Goal: Check status: Check status

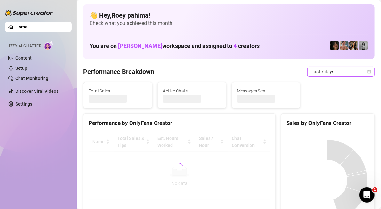
click at [360, 70] on span "Last 7 days" at bounding box center [340, 72] width 59 height 10
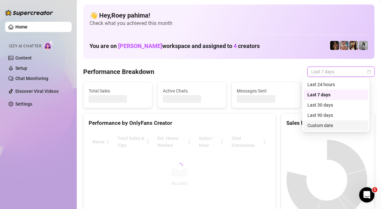
click at [316, 127] on div "Custom date" at bounding box center [335, 125] width 57 height 7
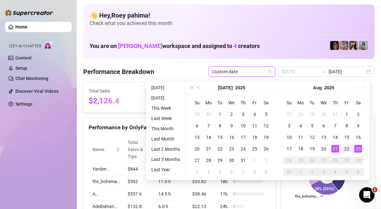
type input "2025-08-21"
click at [332, 149] on div "21" at bounding box center [335, 149] width 8 height 8
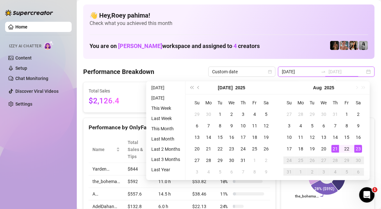
type input "[DATE]"
click at [357, 148] on div "23" at bounding box center [358, 149] width 8 height 8
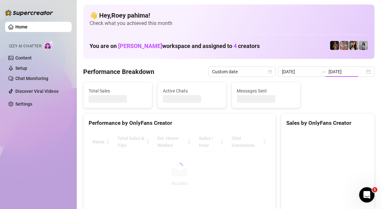
type input "2025-08-21"
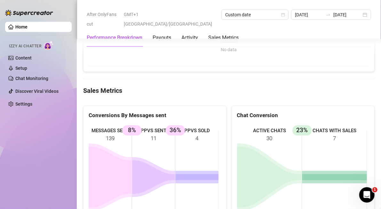
scroll to position [511, 0]
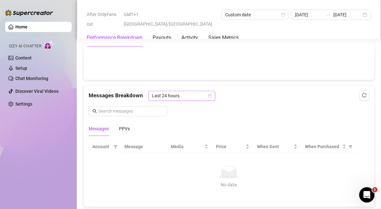
click at [192, 94] on span "Last 24 hours" at bounding box center [181, 96] width 59 height 10
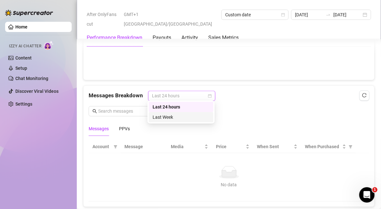
drag, startPoint x: 190, startPoint y: 118, endPoint x: 184, endPoint y: 123, distance: 7.3
click at [190, 118] on div "Last Week" at bounding box center [180, 116] width 57 height 7
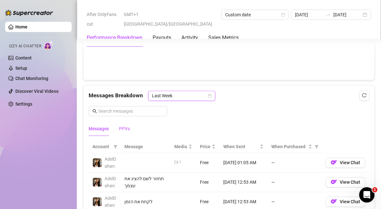
click at [128, 125] on div "PPVs" at bounding box center [124, 128] width 11 height 7
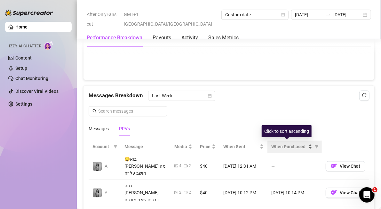
click at [293, 145] on span "When Purchased" at bounding box center [289, 146] width 36 height 7
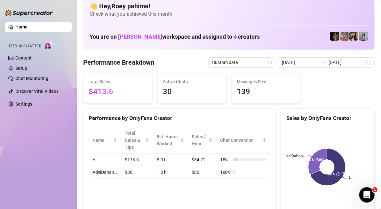
scroll to position [0, 0]
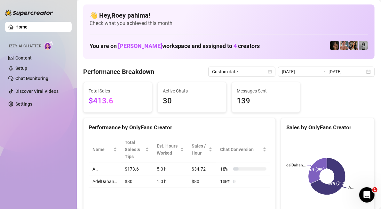
drag, startPoint x: 104, startPoint y: 96, endPoint x: 102, endPoint y: 99, distance: 3.6
click at [103, 96] on span "$413.6" at bounding box center [118, 101] width 58 height 12
click at [101, 101] on span "$413.6" at bounding box center [118, 101] width 58 height 12
click at [142, 70] on Breakdown "Performance Breakdown" at bounding box center [118, 71] width 71 height 9
click at [364, 72] on div "2025-08-21 2025-08-23" at bounding box center [326, 71] width 97 height 10
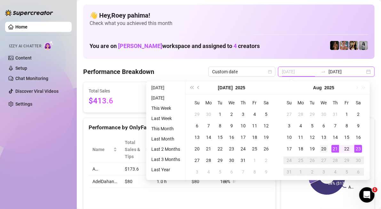
type input "2025-08-20"
drag, startPoint x: 327, startPoint y: 148, endPoint x: 346, endPoint y: 150, distance: 19.3
click at [326, 148] on td "20" at bounding box center [324, 149] width 12 height 12
type input "[DATE]"
click at [359, 151] on div "23" at bounding box center [358, 149] width 8 height 8
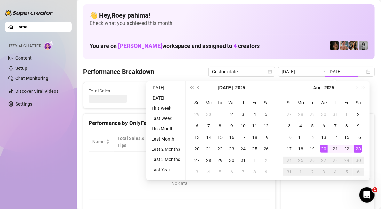
type input "2025-08-20"
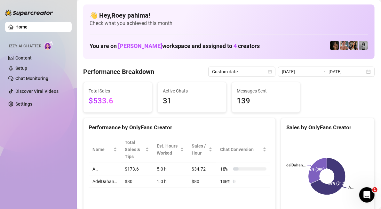
click at [104, 98] on span "$533.6" at bounding box center [118, 101] width 58 height 12
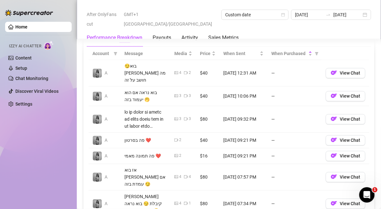
scroll to position [639, 0]
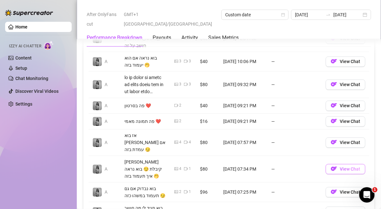
click at [344, 166] on span "View Chat" at bounding box center [349, 168] width 20 height 5
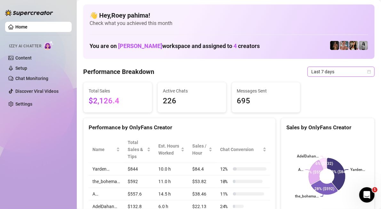
click at [367, 71] on icon "calendar" at bounding box center [369, 72] width 4 height 4
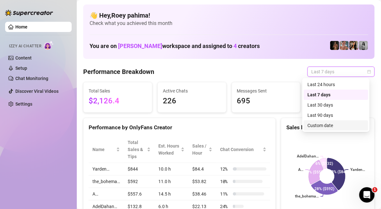
click at [322, 121] on div "Custom date" at bounding box center [335, 125] width 65 height 10
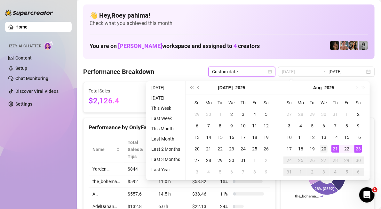
type input "[DATE]"
click at [328, 146] on td "20" at bounding box center [324, 149] width 12 height 12
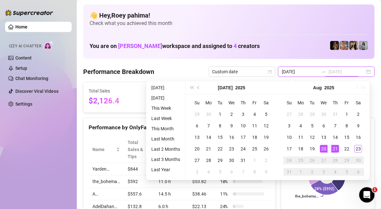
type input "[DATE]"
click at [358, 145] on div "23" at bounding box center [358, 149] width 8 height 8
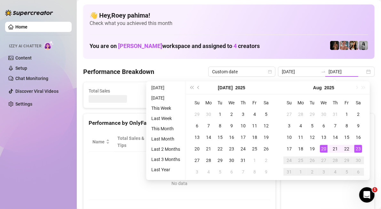
type input "2025-08-20"
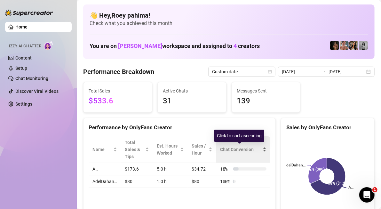
click at [260, 146] on div "Chat Conversion" at bounding box center [243, 149] width 46 height 7
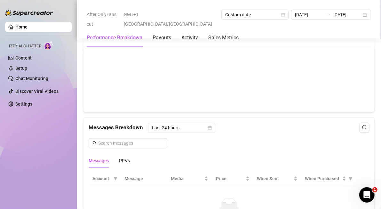
scroll to position [543, 0]
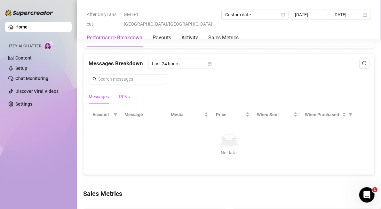
click at [123, 98] on div "PPVs" at bounding box center [124, 96] width 11 height 15
click at [190, 67] on div "Messages Breakdown Last 24 hours Messages PPVs" at bounding box center [229, 81] width 280 height 45
click at [191, 65] on span "Last 24 hours" at bounding box center [181, 64] width 59 height 10
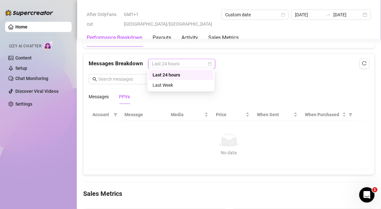
click at [190, 61] on span "Last 24 hours" at bounding box center [181, 64] width 59 height 10
click at [189, 61] on span "Last 24 hours" at bounding box center [181, 64] width 59 height 10
click at [189, 84] on div "Last Week" at bounding box center [180, 84] width 57 height 7
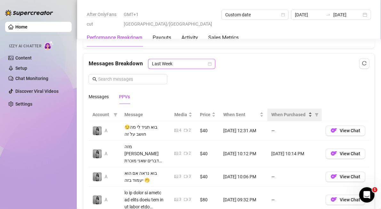
click at [306, 111] on div "When Purchased" at bounding box center [291, 114] width 41 height 7
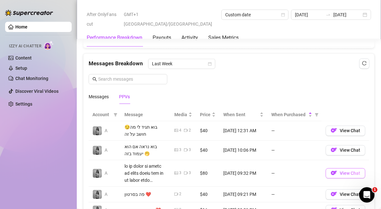
click at [343, 171] on span "View Chat" at bounding box center [349, 173] width 20 height 5
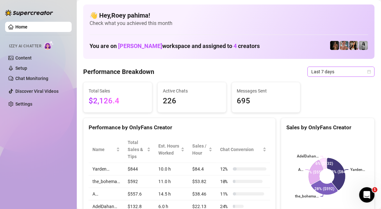
click at [327, 73] on span "Last 7 days" at bounding box center [340, 72] width 59 height 10
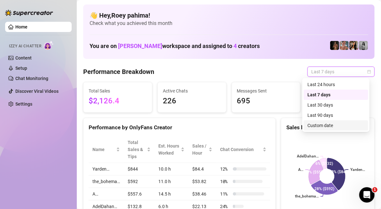
click at [321, 127] on div "Custom date" at bounding box center [335, 125] width 57 height 7
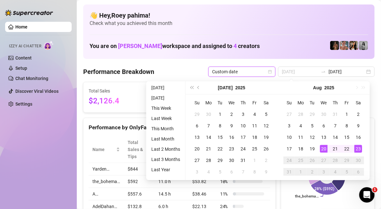
type input "2025-08-20"
click at [326, 146] on div "20" at bounding box center [324, 149] width 8 height 8
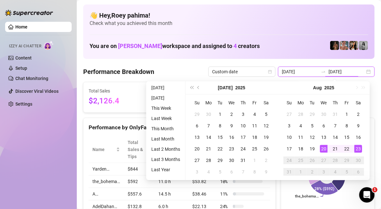
type input "[DATE]"
click at [356, 146] on div "23" at bounding box center [358, 149] width 8 height 8
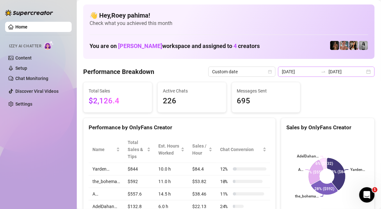
click at [320, 75] on div "2025-08-16 2025-08-23" at bounding box center [326, 71] width 97 height 10
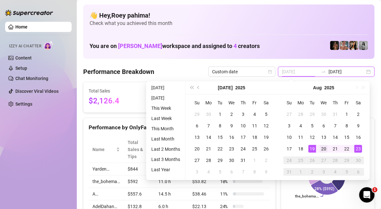
type input "2025-08-20"
click at [321, 145] on div "20" at bounding box center [324, 149] width 8 height 8
type input "[DATE]"
click at [359, 143] on td "23" at bounding box center [358, 149] width 12 height 12
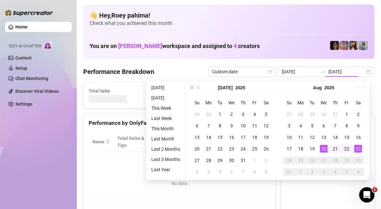
type input "2025-08-20"
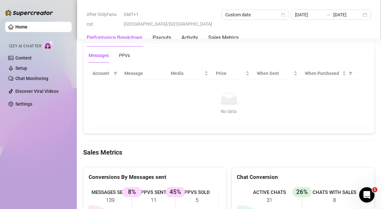
scroll to position [543, 0]
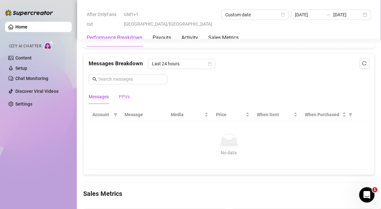
click at [127, 94] on div "PPVs" at bounding box center [124, 96] width 11 height 7
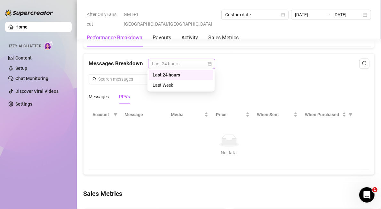
click at [166, 62] on span "Last 24 hours" at bounding box center [181, 64] width 59 height 10
click at [174, 85] on div "Last Week" at bounding box center [180, 84] width 57 height 7
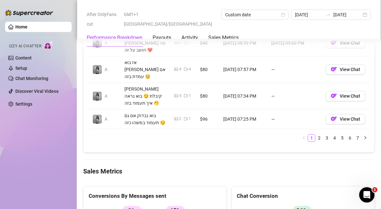
scroll to position [767, 0]
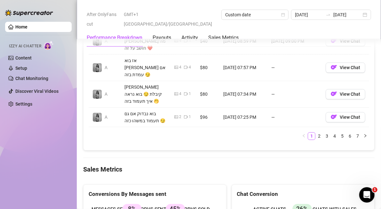
drag, startPoint x: 316, startPoint y: 107, endPoint x: 292, endPoint y: 113, distance: 24.0
click at [316, 132] on li "2" at bounding box center [319, 136] width 8 height 8
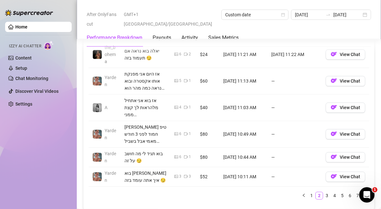
scroll to position [735, 0]
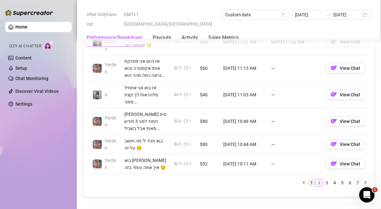
click at [308, 179] on link "1" at bounding box center [311, 182] width 7 height 7
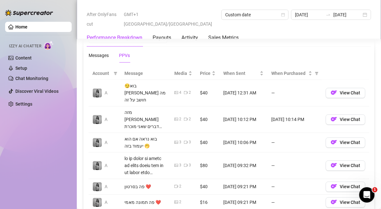
scroll to position [575, 0]
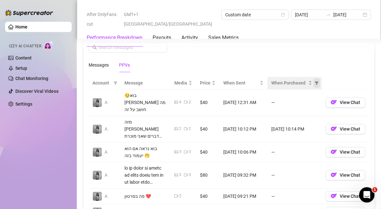
click at [313, 78] on span "When Purchased" at bounding box center [316, 83] width 6 height 10
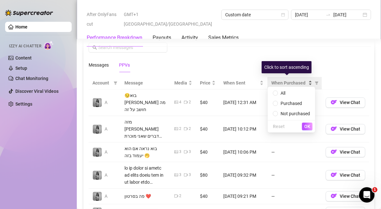
click at [304, 81] on div "When Purchased" at bounding box center [291, 82] width 41 height 7
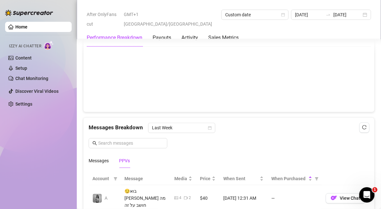
scroll to position [511, 0]
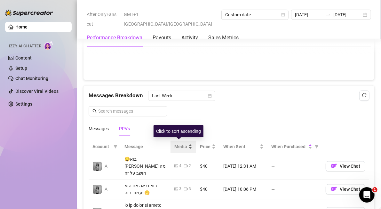
click at [186, 143] on div "Media" at bounding box center [183, 146] width 18 height 7
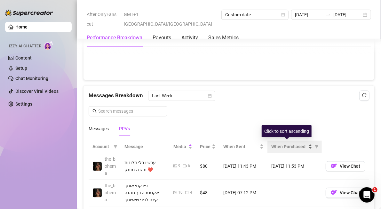
click at [305, 143] on div "When Purchased" at bounding box center [291, 146] width 41 height 7
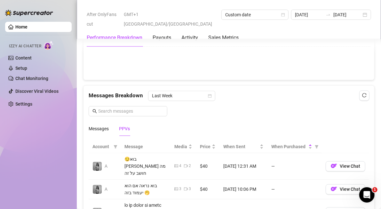
click at [124, 127] on div "PPVs" at bounding box center [124, 128] width 11 height 7
click at [315, 145] on icon "filter" at bounding box center [317, 146] width 4 height 3
click at [303, 165] on span "Purchased" at bounding box center [291, 167] width 37 height 7
radio input "true"
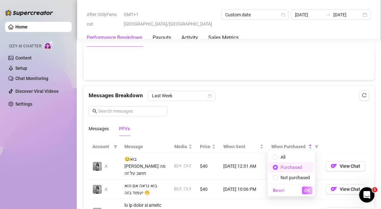
click at [306, 190] on span "OK" at bounding box center [307, 190] width 6 height 5
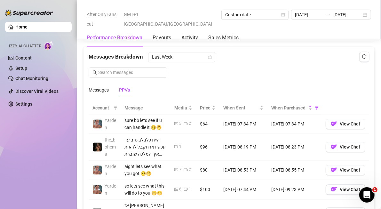
scroll to position [479, 0]
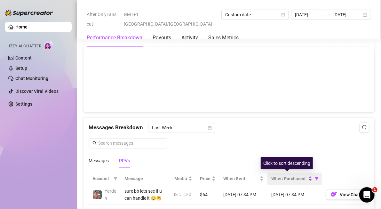
click at [305, 175] on div "When Purchased" at bounding box center [291, 178] width 41 height 7
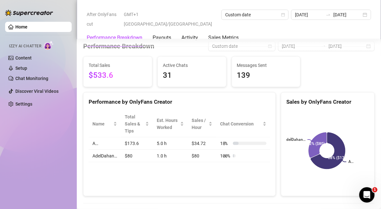
scroll to position [0, 0]
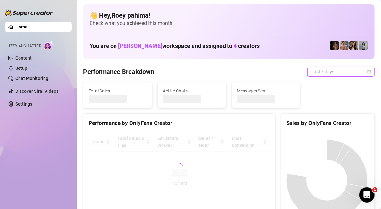
click at [318, 69] on span "Last 7 days" at bounding box center [340, 72] width 59 height 10
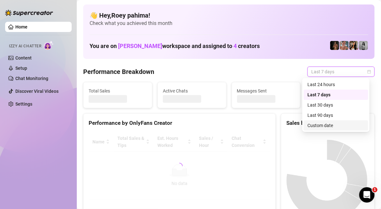
click at [319, 125] on div "Custom date" at bounding box center [335, 125] width 57 height 7
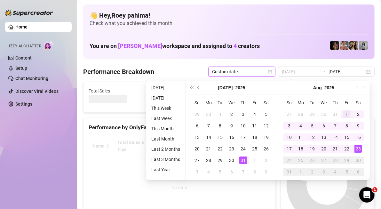
click at [346, 113] on div "1" at bounding box center [347, 114] width 8 height 8
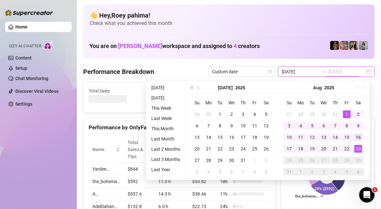
type input "[DATE]"
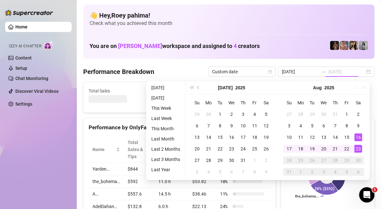
click at [360, 148] on div "23" at bounding box center [358, 149] width 8 height 8
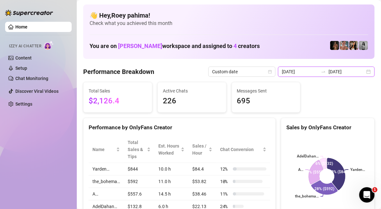
click at [338, 71] on input "[DATE]" at bounding box center [346, 71] width 36 height 7
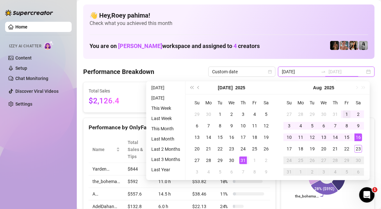
type input "[DATE]"
click at [345, 115] on div "1" at bounding box center [347, 114] width 8 height 8
type input "[DATE]"
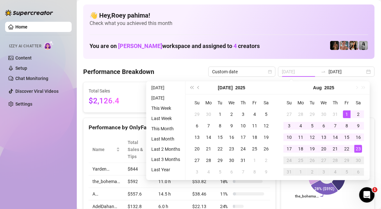
click at [359, 148] on div "23" at bounding box center [358, 149] width 8 height 8
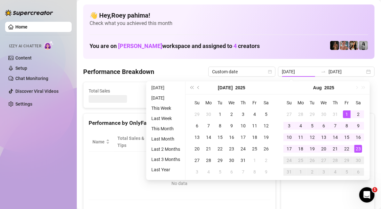
type input "[DATE]"
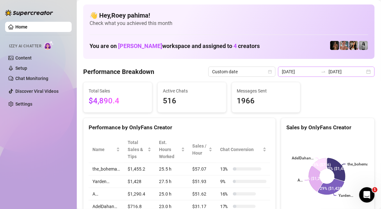
click at [367, 71] on div "[DATE] [DATE]" at bounding box center [326, 71] width 97 height 10
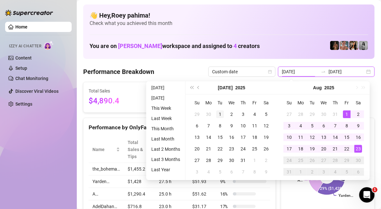
type input "[DATE]"
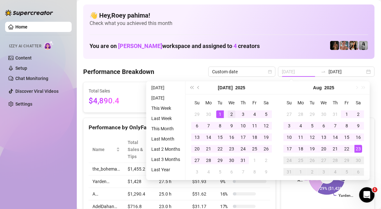
click at [217, 113] on div "1" at bounding box center [220, 114] width 8 height 8
type input "[DATE]"
drag, startPoint x: 359, startPoint y: 151, endPoint x: 288, endPoint y: 185, distance: 78.9
click at [359, 151] on div "23" at bounding box center [358, 149] width 8 height 8
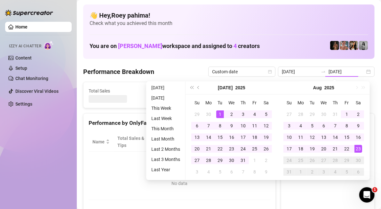
type input "[DATE]"
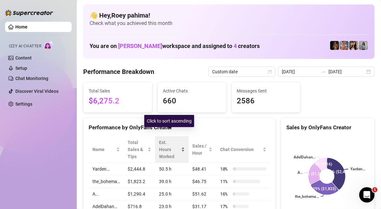
scroll to position [32, 0]
